Goal: Information Seeking & Learning: Find specific fact

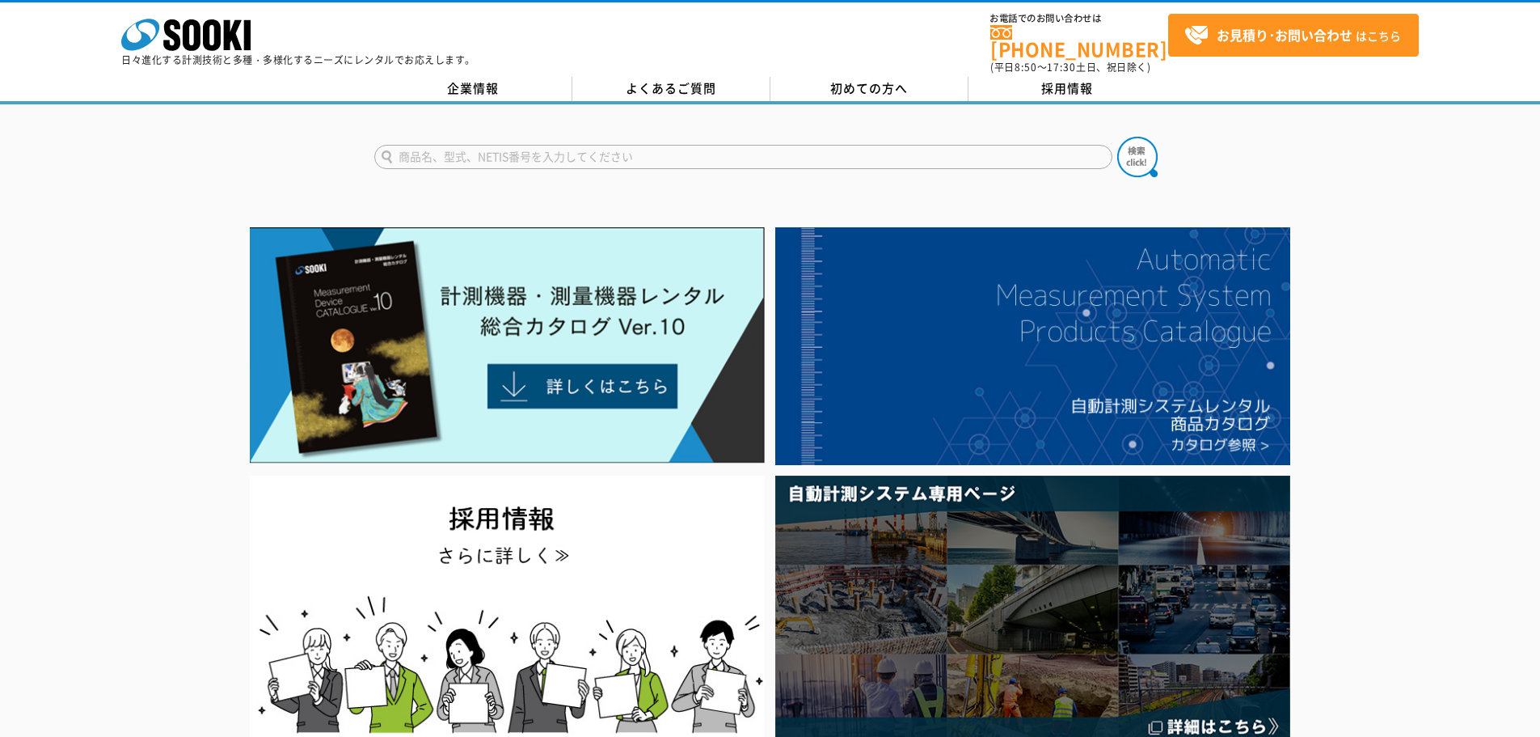
click at [462, 150] on input "text" at bounding box center [743, 157] width 738 height 24
type input "TR-150"
click at [1141, 141] on img at bounding box center [1137, 157] width 40 height 40
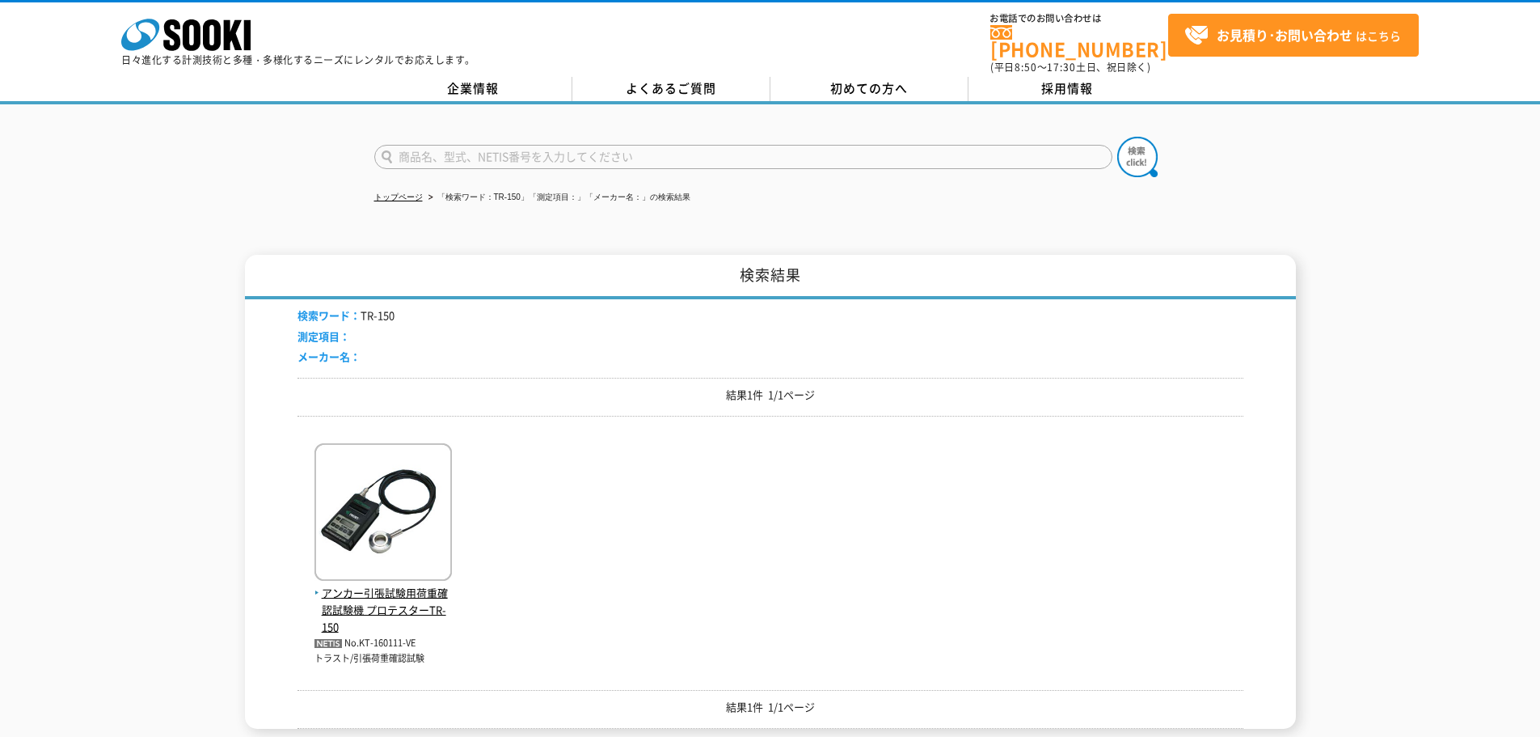
click at [259, 50] on div "株式会社 ソーキ spMenu 日々進化する計測技術と多種・多様化するニーズにレンタルでお応えします。" at bounding box center [298, 38] width 354 height 54
click at [222, 37] on icon "株式会社 ソーキ" at bounding box center [185, 35] width 129 height 32
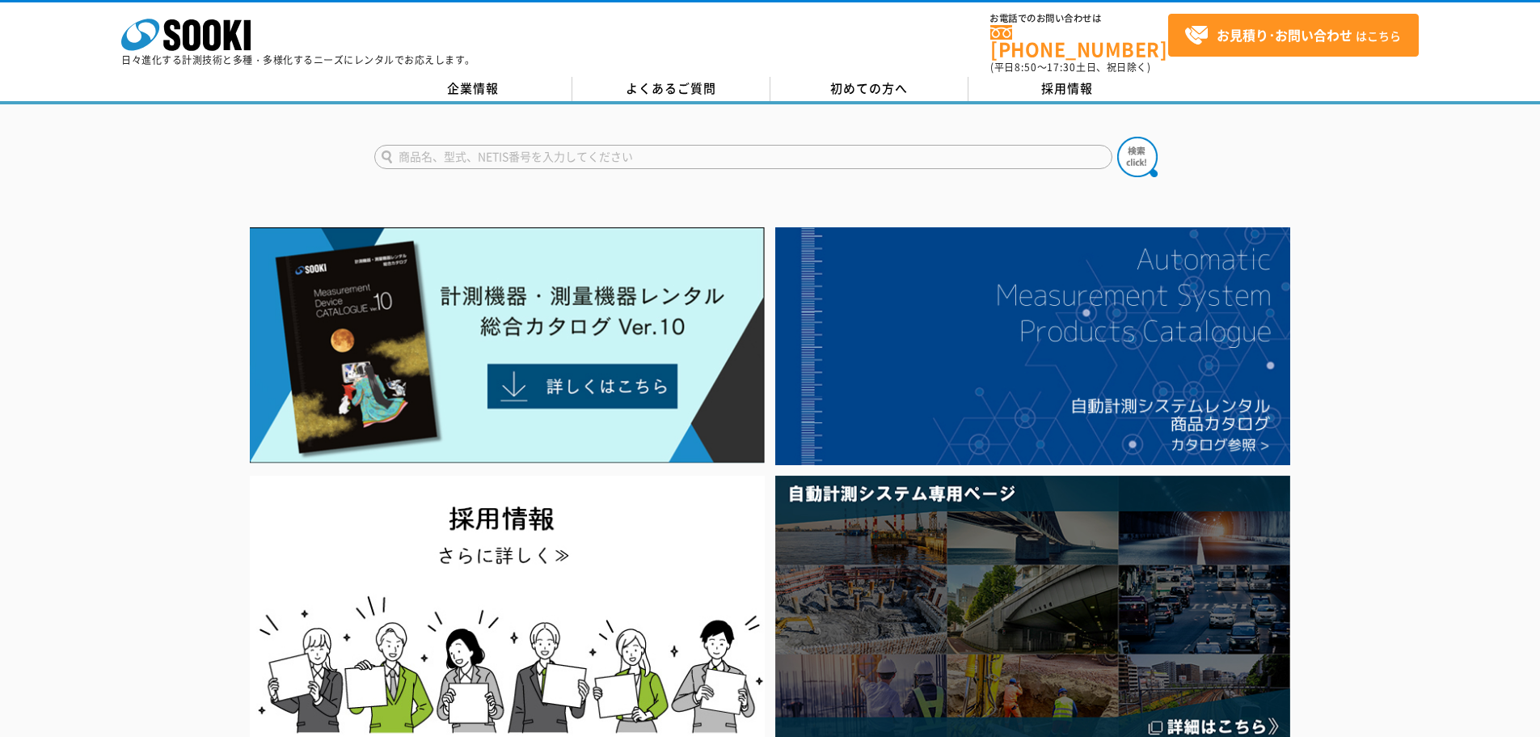
click at [441, 150] on input "text" at bounding box center [743, 157] width 738 height 24
type input "商品名、型式、NETIS番号を入力してください"
